Goal: Task Accomplishment & Management: Manage account settings

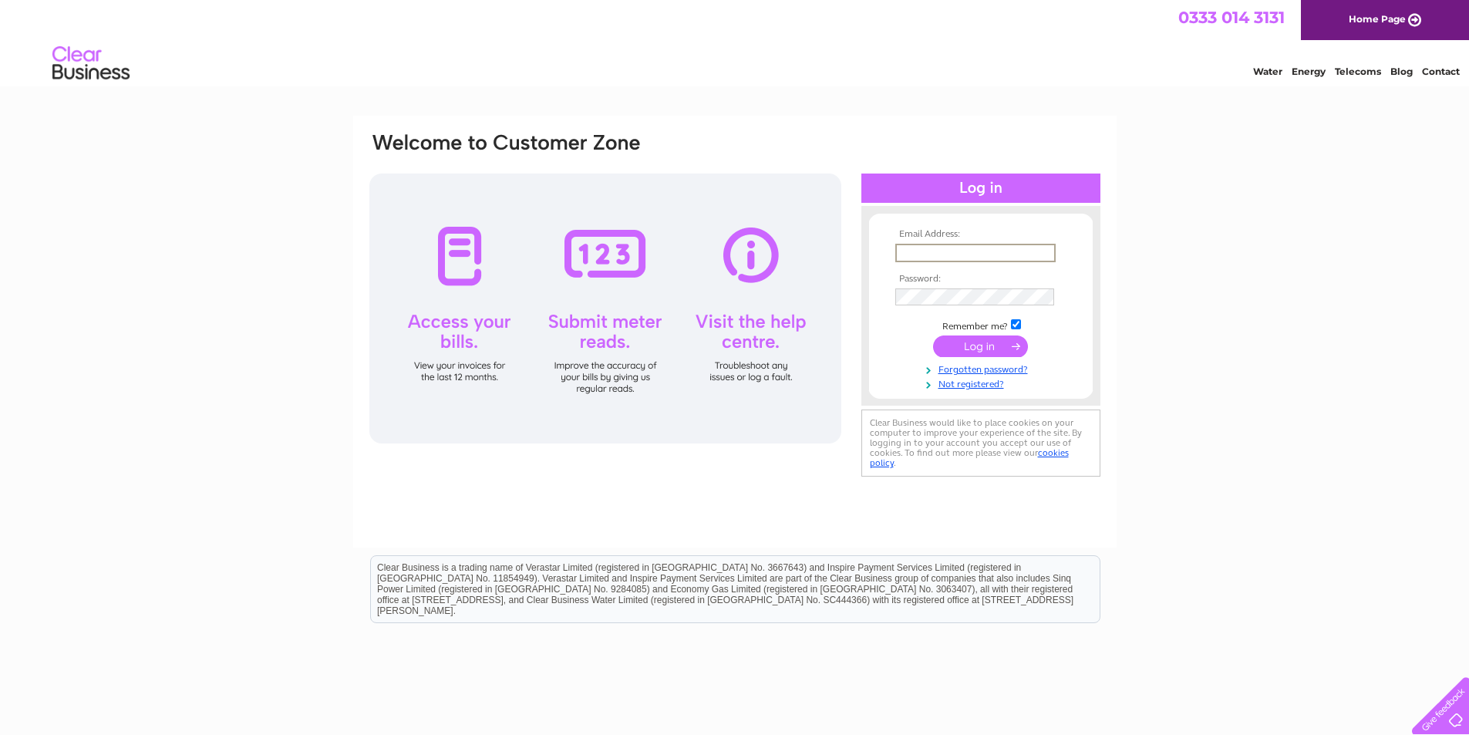
click at [933, 255] on input "text" at bounding box center [975, 253] width 160 height 19
type input "[PERSON_NAME][EMAIL_ADDRESS][PERSON_NAME][DOMAIN_NAME]"
click at [976, 352] on input "submit" at bounding box center [980, 346] width 95 height 22
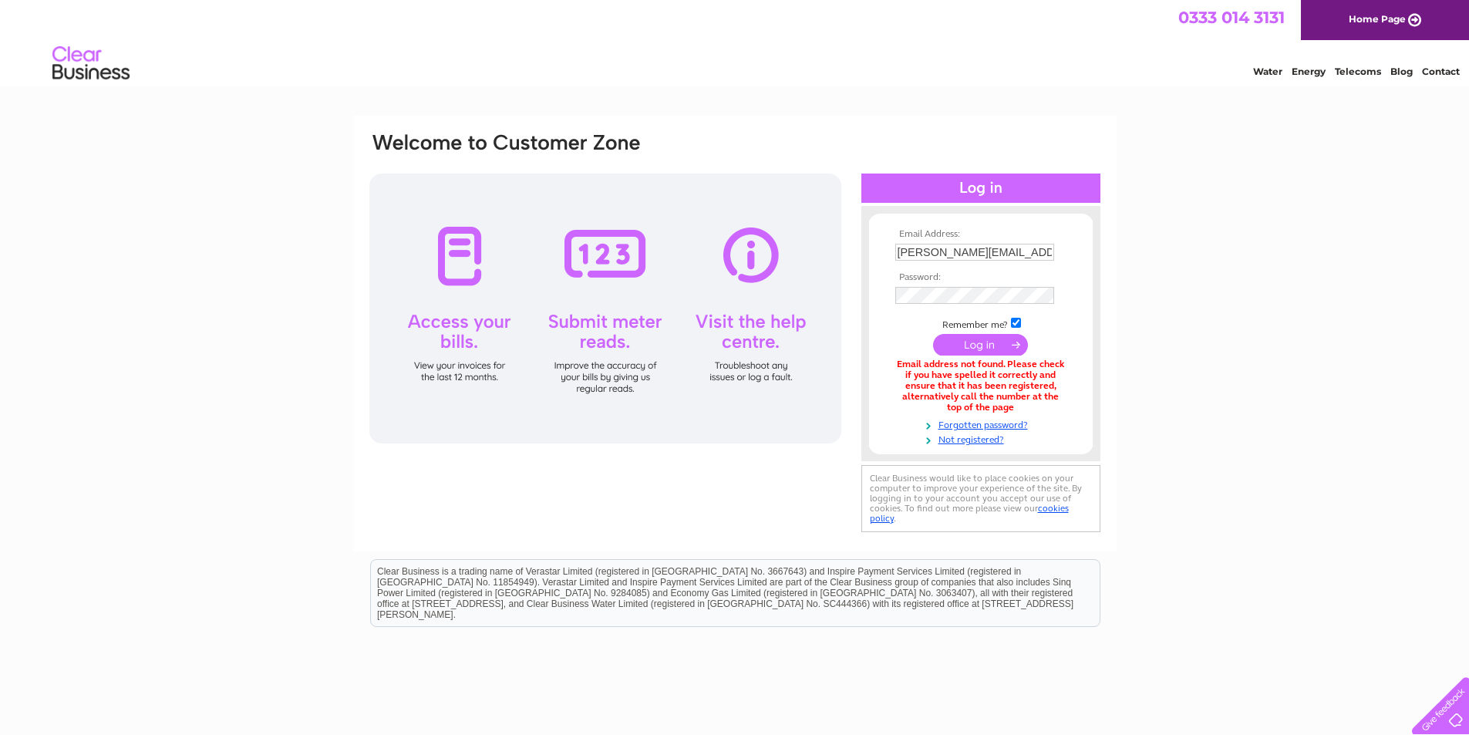
click at [1016, 325] on input "checkbox" at bounding box center [1016, 323] width 10 height 10
checkbox input "false"
click at [974, 336] on input "submit" at bounding box center [980, 345] width 95 height 22
